Goal: Information Seeking & Learning: Learn about a topic

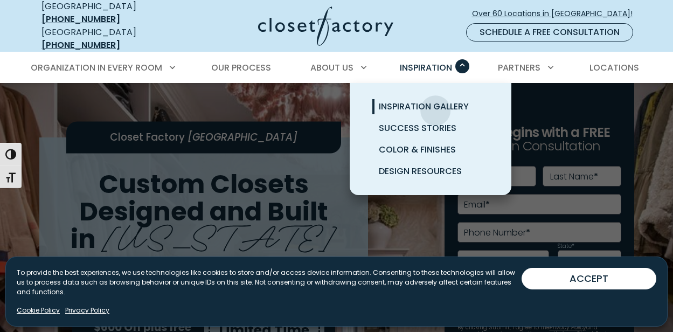
click at [435, 102] on span "Inspiration Gallery" at bounding box center [424, 106] width 90 height 12
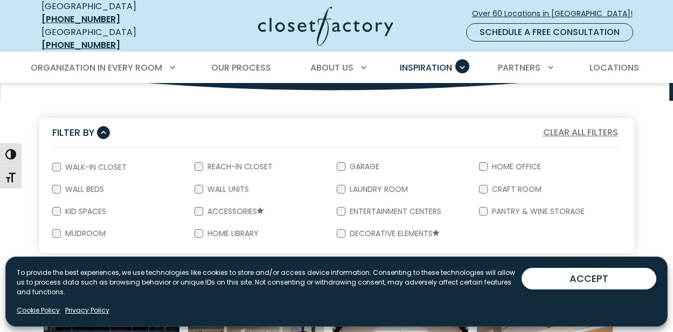
scroll to position [170, 0]
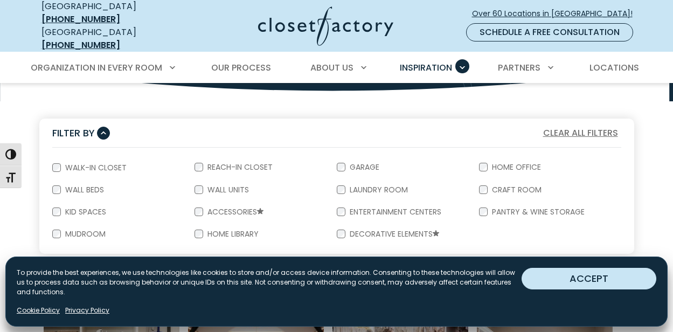
click at [594, 282] on button "ACCEPT" at bounding box center [589, 279] width 135 height 22
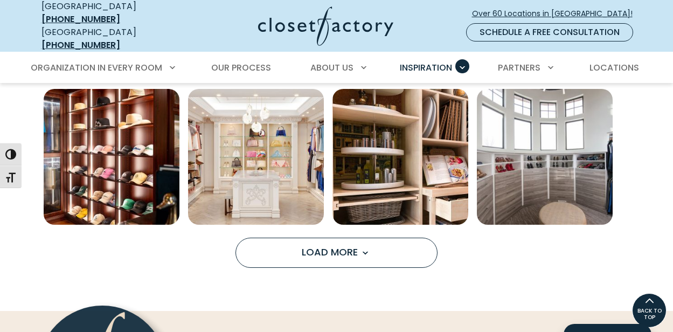
scroll to position [794, 0]
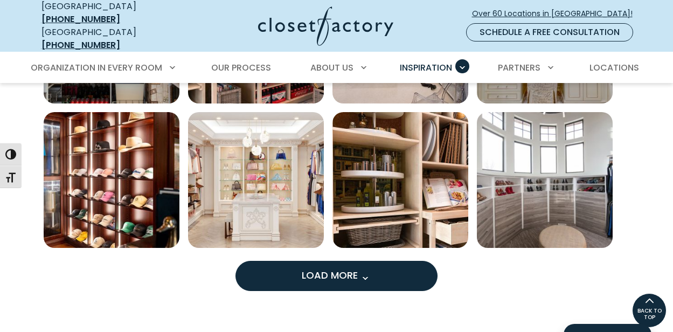
click at [368, 268] on span "Load More" at bounding box center [337, 274] width 70 height 13
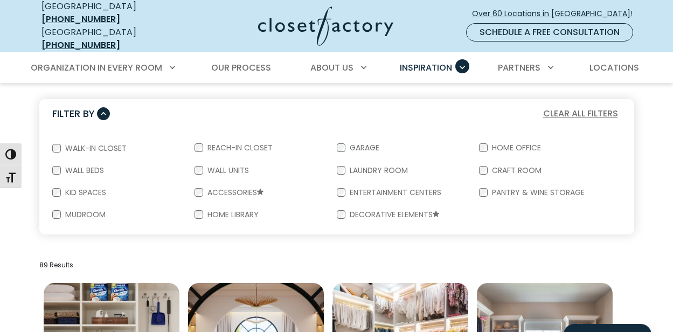
scroll to position [279, 0]
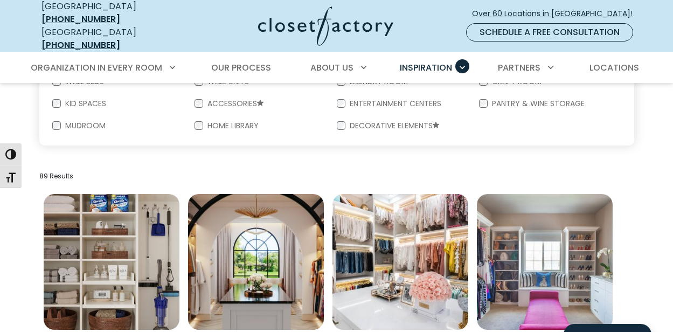
click at [517, 115] on form "Walk-In Closet Reach-In Closet Garage Home Office Wall Beds Wall Units Laundry …" at bounding box center [336, 92] width 595 height 106
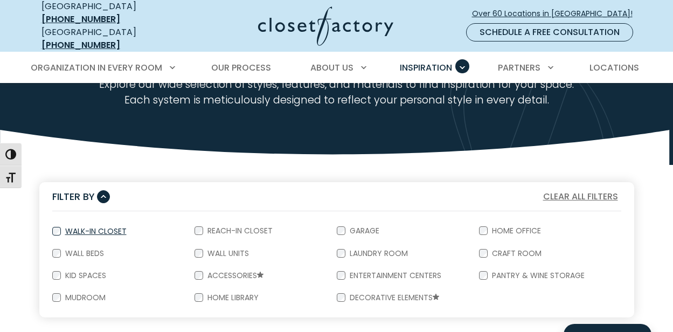
scroll to position [197, 0]
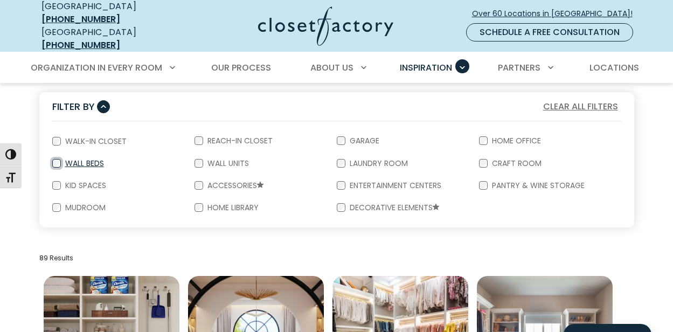
click at [52, 153] on div "Wall Beds" at bounding box center [123, 164] width 142 height 22
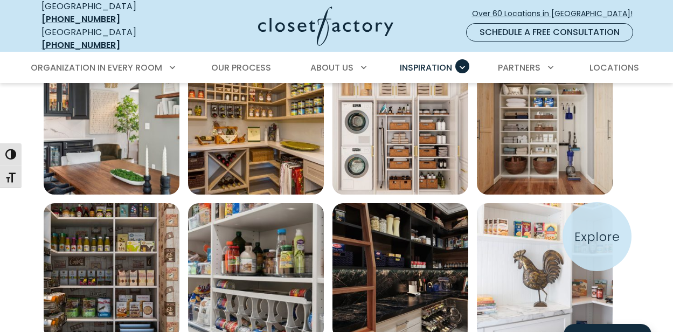
scroll to position [767, 0]
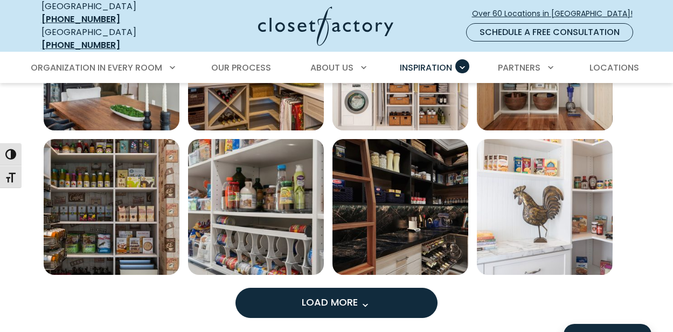
click at [357, 295] on span "Load More" at bounding box center [337, 301] width 70 height 13
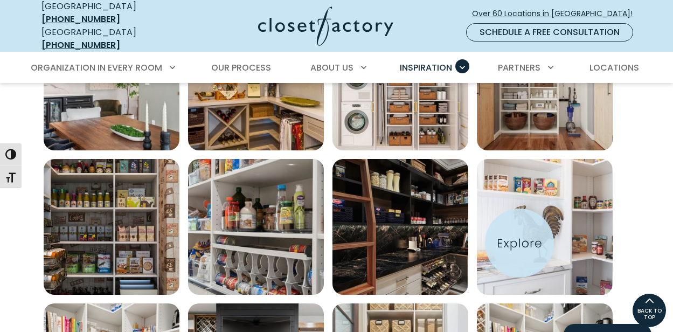
scroll to position [746, 0]
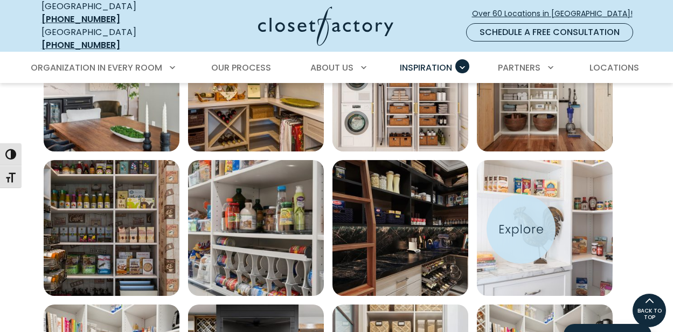
click at [521, 229] on img "Open inspiration gallery to preview enlarged image" at bounding box center [545, 228] width 136 height 136
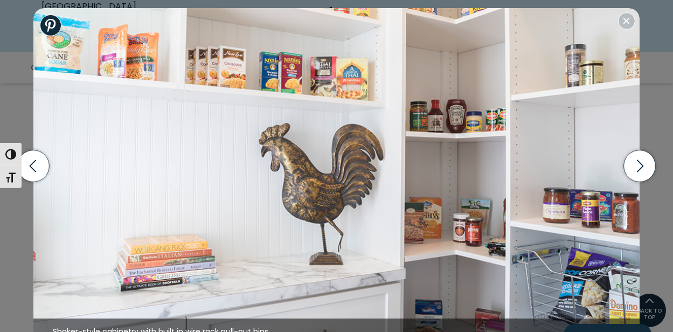
scroll to position [834, 0]
click at [637, 162] on icon "button" at bounding box center [640, 166] width 32 height 32
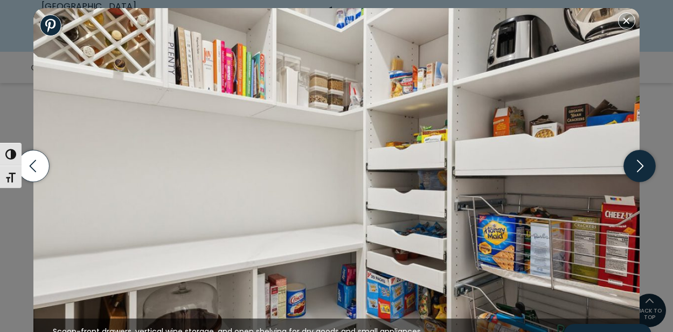
click at [638, 163] on icon "button" at bounding box center [640, 166] width 32 height 32
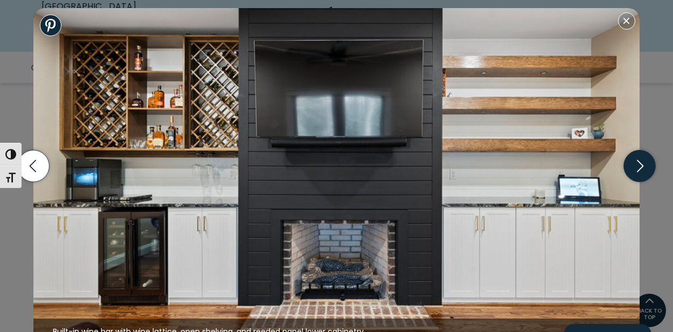
click at [638, 163] on icon "button" at bounding box center [640, 166] width 32 height 32
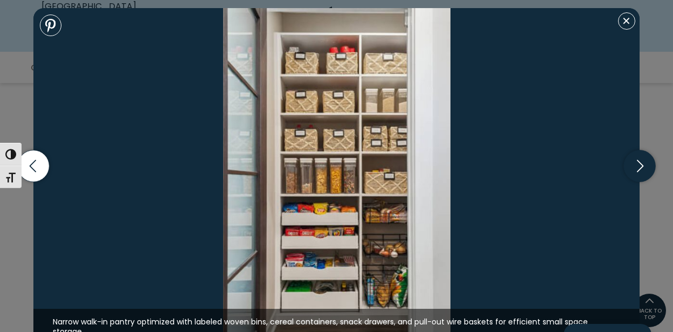
click at [638, 163] on icon "button" at bounding box center [640, 166] width 32 height 32
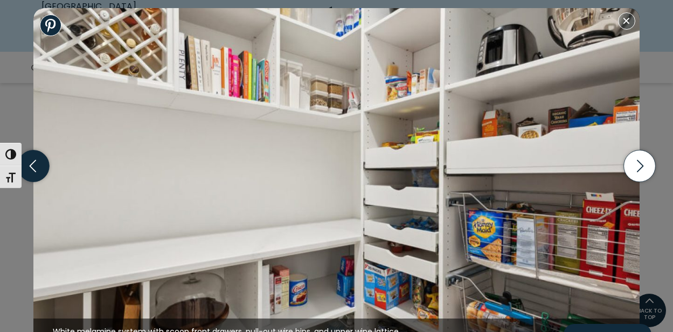
click at [44, 166] on icon "button" at bounding box center [34, 166] width 32 height 32
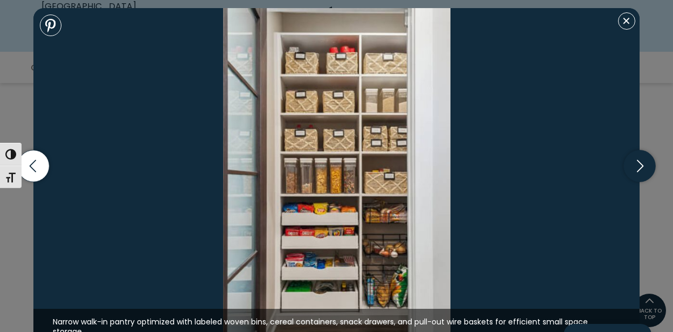
click at [636, 163] on icon "button" at bounding box center [640, 166] width 32 height 32
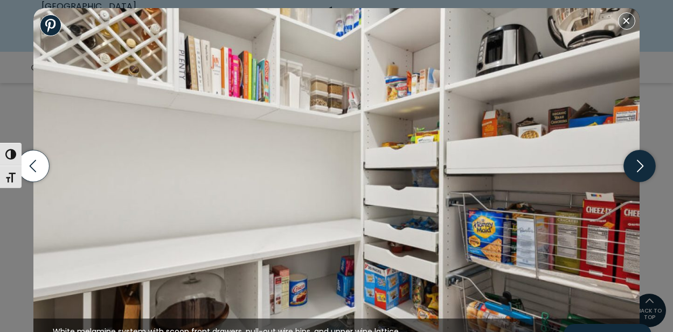
click at [636, 163] on icon "button" at bounding box center [640, 166] width 32 height 32
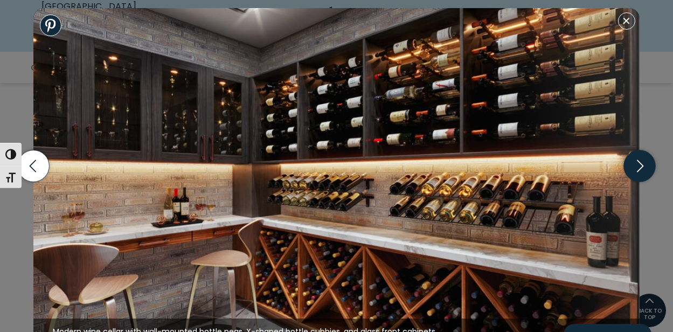
click at [636, 163] on icon "button" at bounding box center [640, 166] width 32 height 32
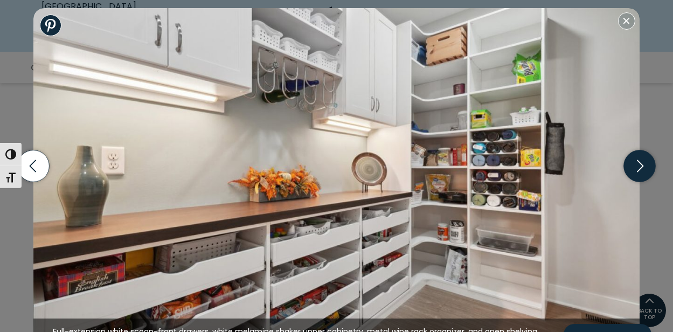
click at [636, 163] on icon "button" at bounding box center [640, 166] width 32 height 32
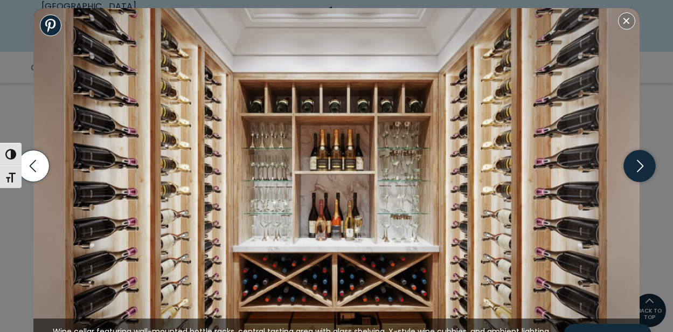
click at [636, 163] on icon "button" at bounding box center [640, 166] width 32 height 32
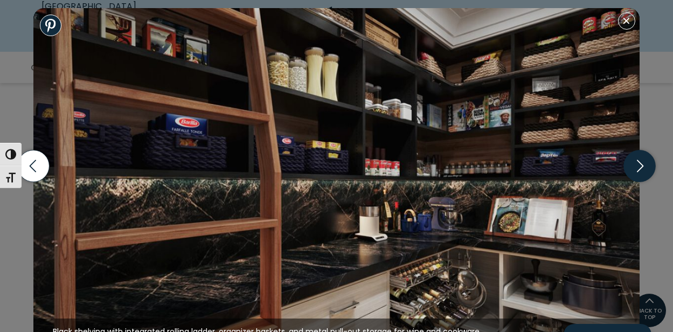
click at [636, 163] on icon "button" at bounding box center [640, 166] width 32 height 32
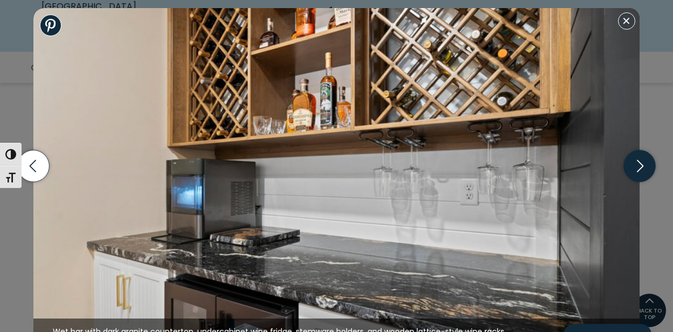
click at [636, 163] on icon "button" at bounding box center [640, 166] width 32 height 32
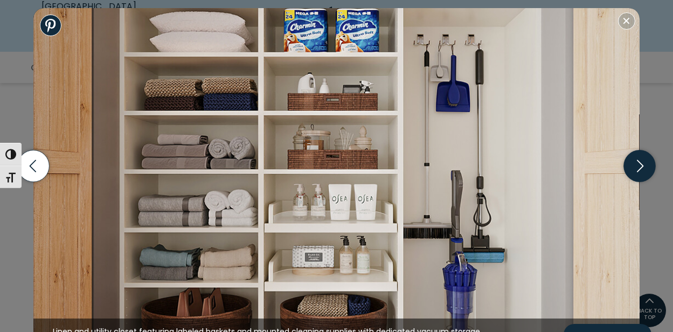
click at [636, 163] on icon "button" at bounding box center [640, 166] width 32 height 32
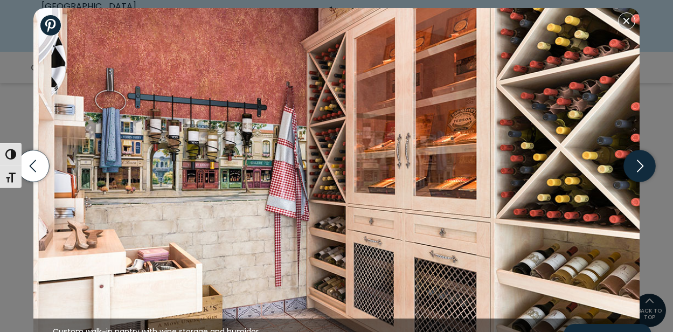
click at [636, 163] on icon "button" at bounding box center [640, 166] width 32 height 32
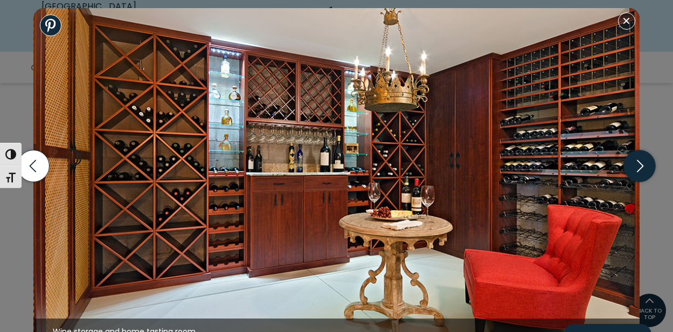
click at [636, 163] on icon "button" at bounding box center [640, 166] width 32 height 32
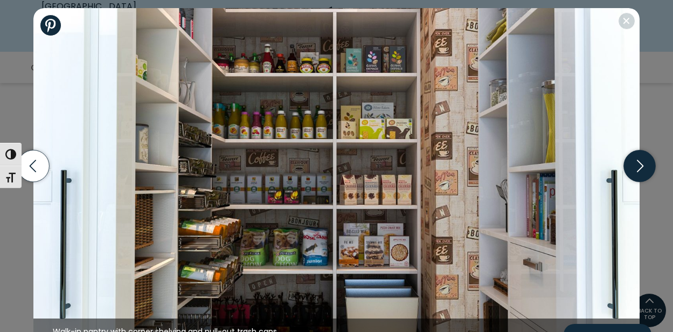
click at [636, 163] on icon "button" at bounding box center [640, 166] width 32 height 32
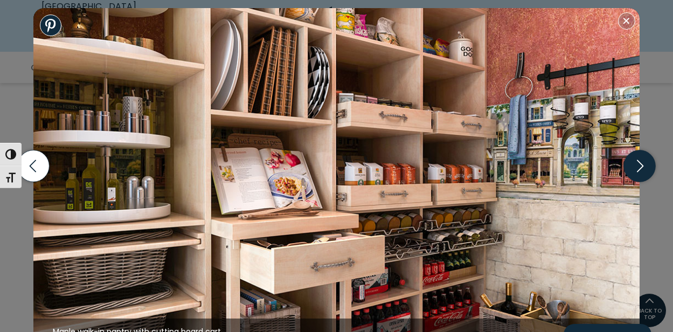
click at [636, 163] on icon "button" at bounding box center [640, 166] width 32 height 32
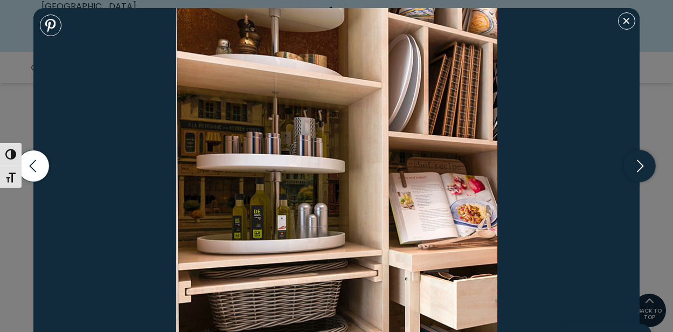
click at [633, 165] on icon "button" at bounding box center [640, 166] width 32 height 32
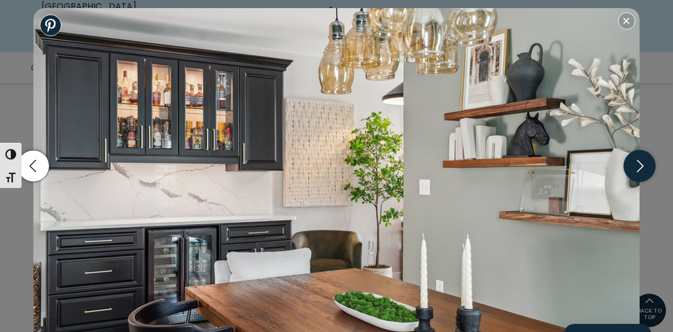
click at [633, 164] on icon "button" at bounding box center [640, 166] width 32 height 32
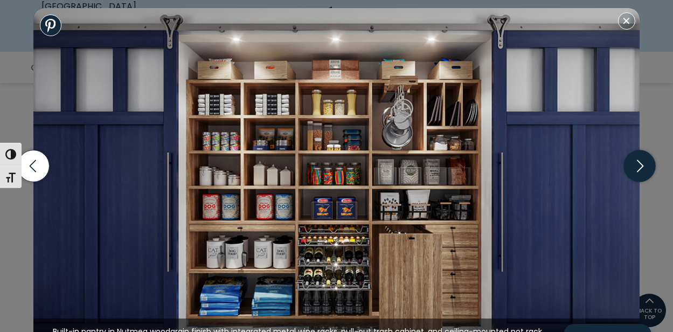
click at [637, 164] on icon "button" at bounding box center [640, 166] width 32 height 32
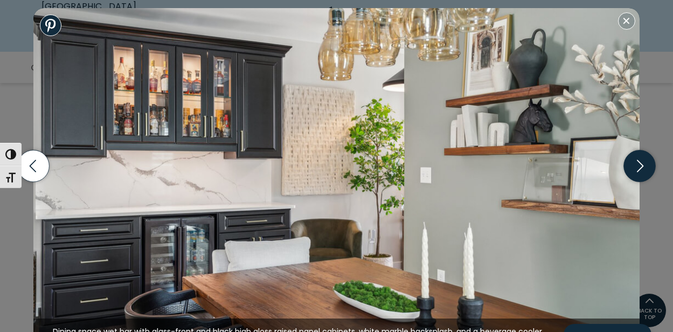
click at [637, 164] on icon "button" at bounding box center [640, 166] width 32 height 32
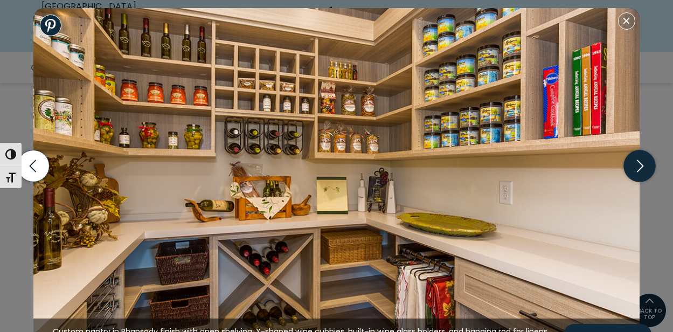
click at [637, 164] on icon "button" at bounding box center [640, 166] width 32 height 32
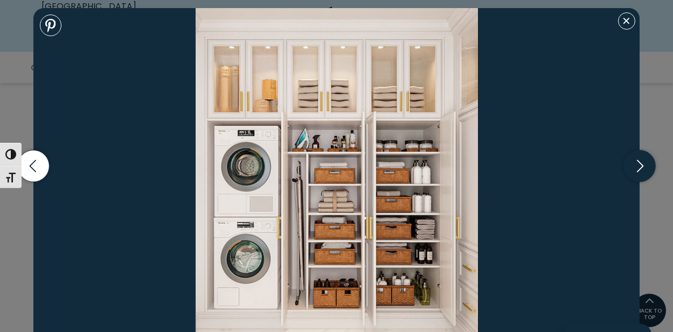
click at [637, 164] on icon "button" at bounding box center [640, 166] width 32 height 32
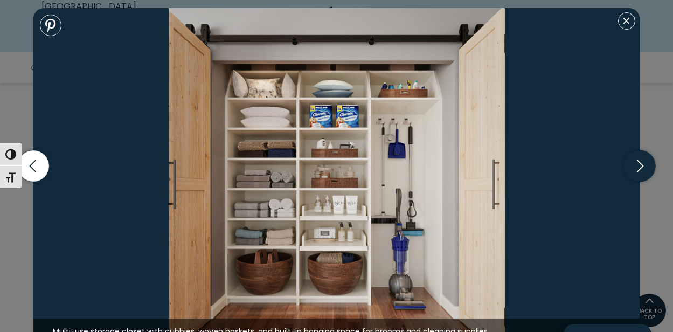
click at [637, 164] on icon "button" at bounding box center [640, 166] width 32 height 32
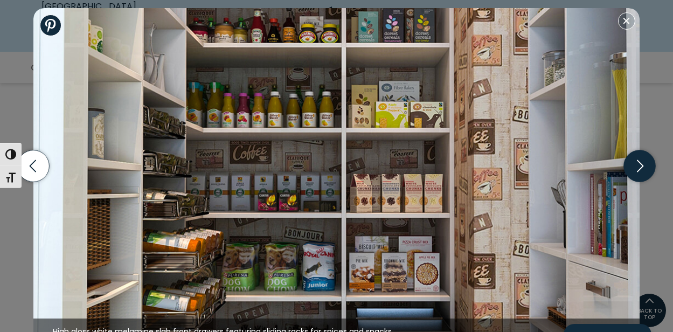
click at [637, 164] on icon "button" at bounding box center [640, 166] width 32 height 32
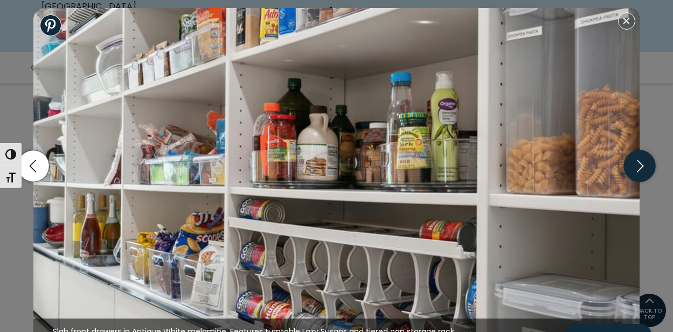
click at [637, 164] on icon "button" at bounding box center [640, 166] width 32 height 32
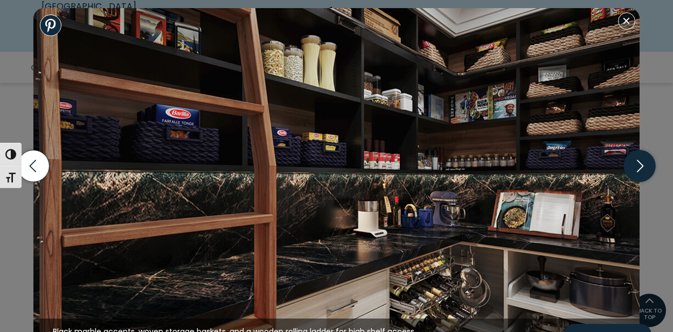
click at [637, 164] on icon "button" at bounding box center [640, 166] width 32 height 32
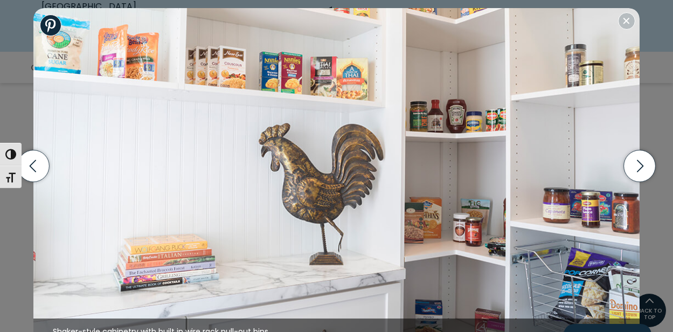
click at [622, 22] on button "Close modal" at bounding box center [626, 20] width 17 height 17
